Goal: Task Accomplishment & Management: Complete application form

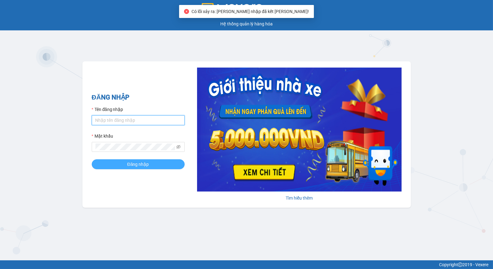
type input "[DOMAIN_NAME]"
click at [137, 166] on span "Đăng nhập" at bounding box center [138, 164] width 22 height 7
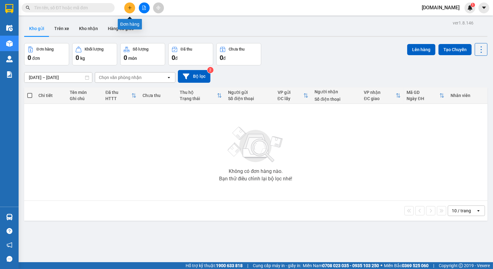
click at [131, 7] on icon "plus" at bounding box center [130, 8] width 4 height 4
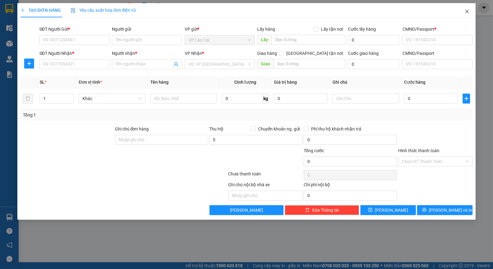
click at [468, 10] on icon "close" at bounding box center [467, 11] width 5 height 5
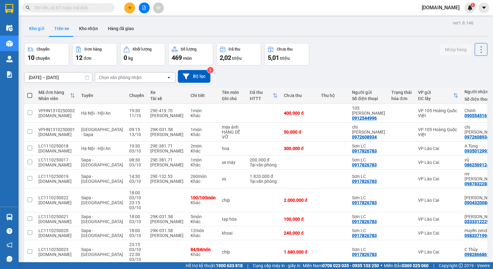
click at [38, 30] on button "Kho gửi" at bounding box center [36, 28] width 25 height 15
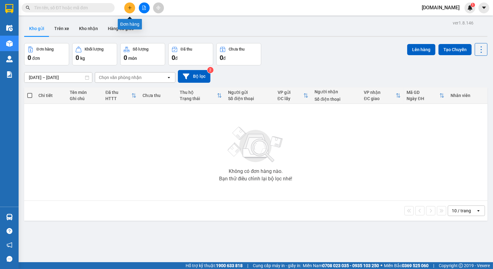
click at [129, 6] on icon "plus" at bounding box center [130, 8] width 4 height 4
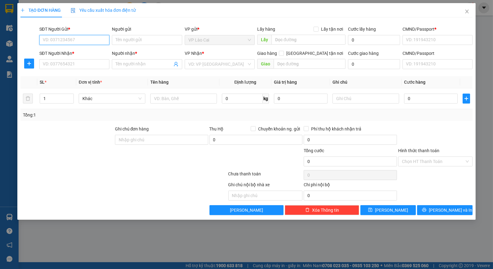
click at [78, 39] on input "SĐT Người Gửi *" at bounding box center [74, 40] width 70 height 10
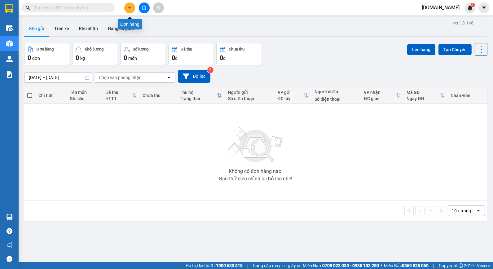
click at [129, 7] on icon "plus" at bounding box center [130, 8] width 4 height 4
